Goal: Connect with others: Connect with others

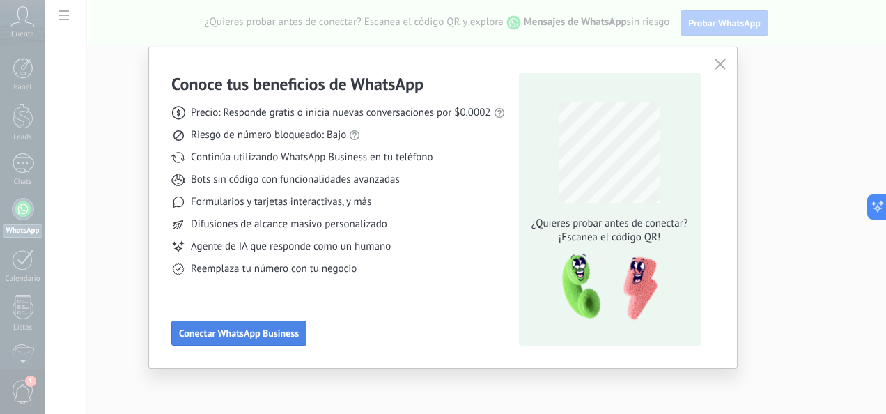
drag, startPoint x: 0, startPoint y: 0, endPoint x: 212, endPoint y: 333, distance: 394.5
click at [212, 333] on span "Conectar WhatsApp Business" at bounding box center [239, 333] width 120 height 10
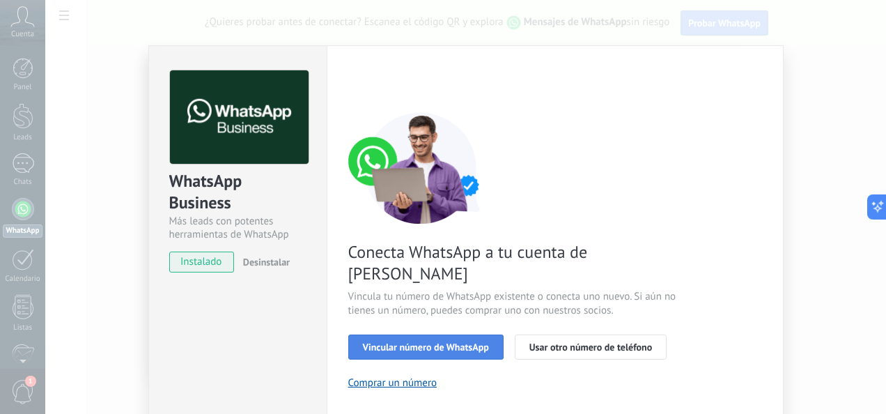
click at [409, 342] on span "Vincular número de WhatsApp" at bounding box center [426, 347] width 126 height 10
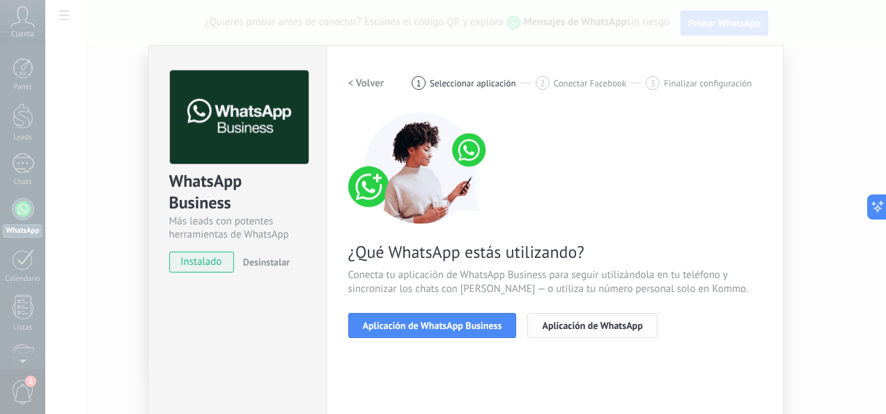
click at [550, 320] on span "Aplicación de WhatsApp" at bounding box center [592, 325] width 100 height 10
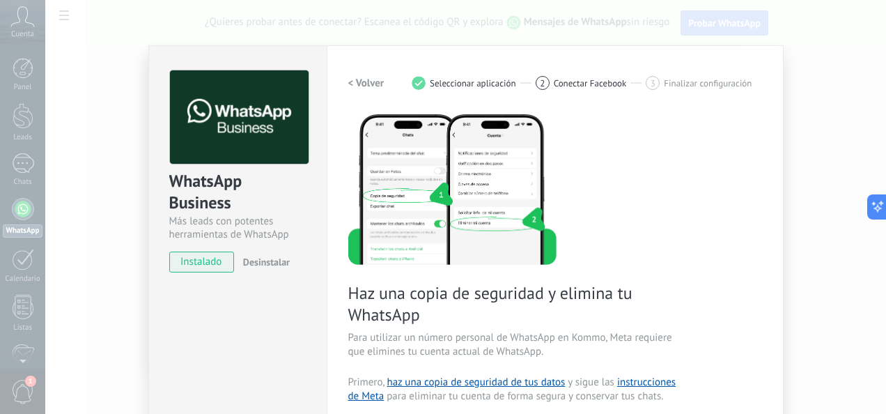
click at [351, 79] on h2 "< Volver" at bounding box center [366, 83] width 36 height 13
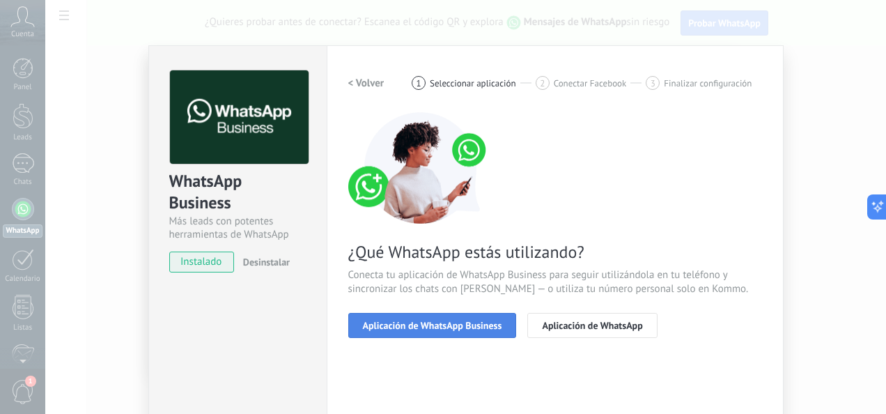
click at [390, 324] on span "Aplicación de WhatsApp Business" at bounding box center [432, 325] width 139 height 10
